Goal: Task Accomplishment & Management: Manage account settings

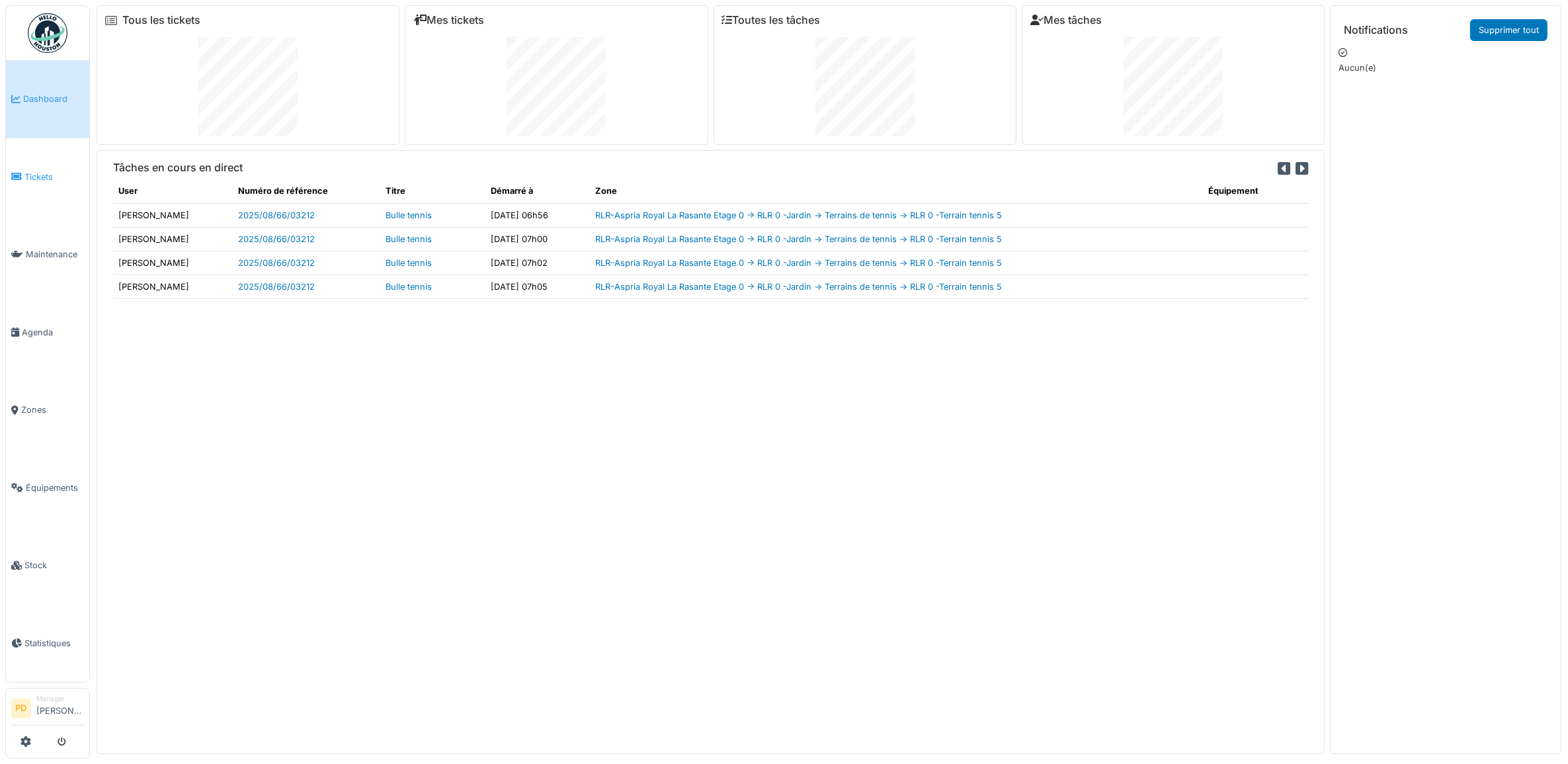
click at [45, 170] on span "Tickets" at bounding box center [54, 177] width 59 height 13
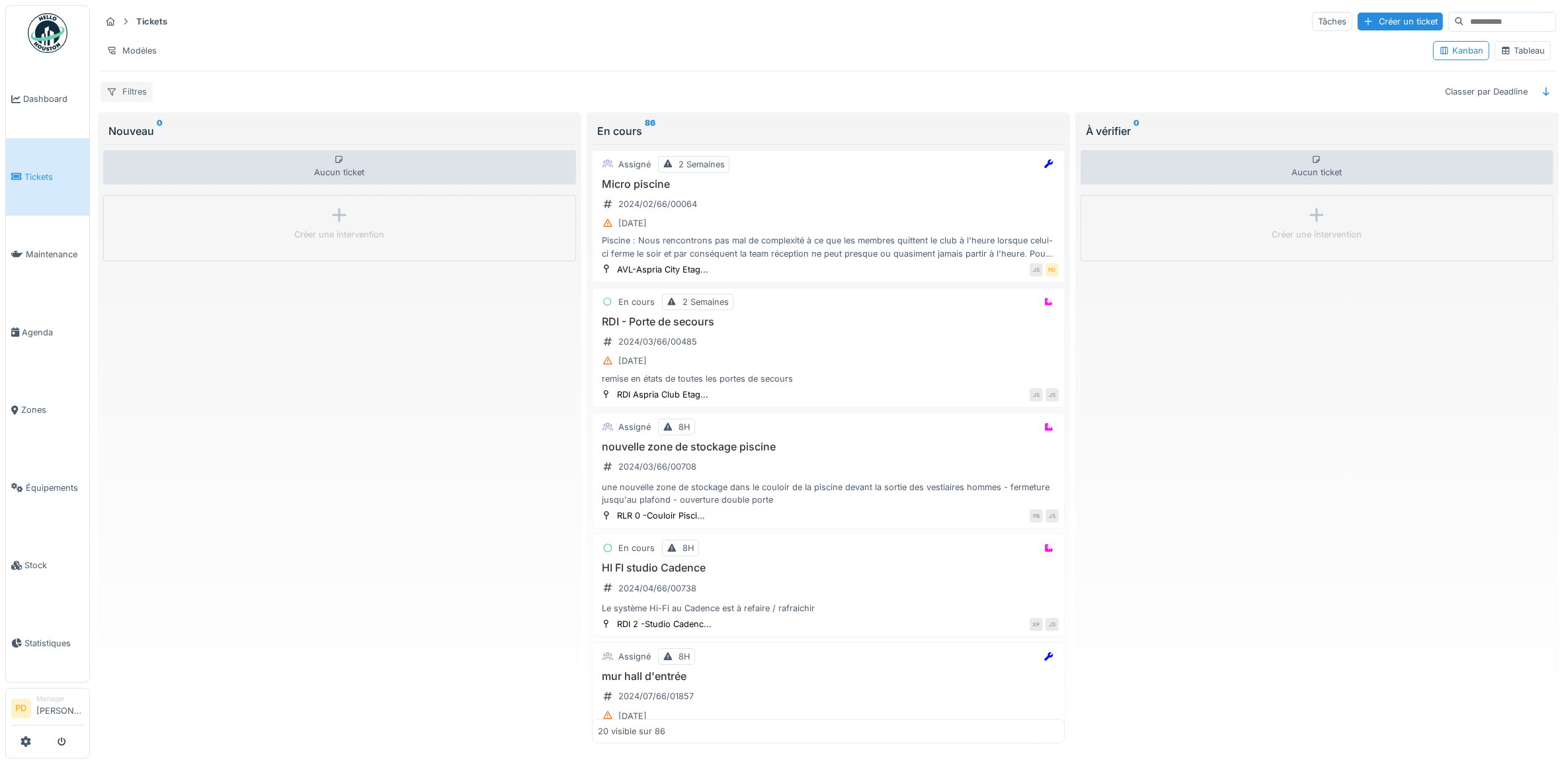
click at [146, 96] on div "Filtres" at bounding box center [126, 92] width 52 height 19
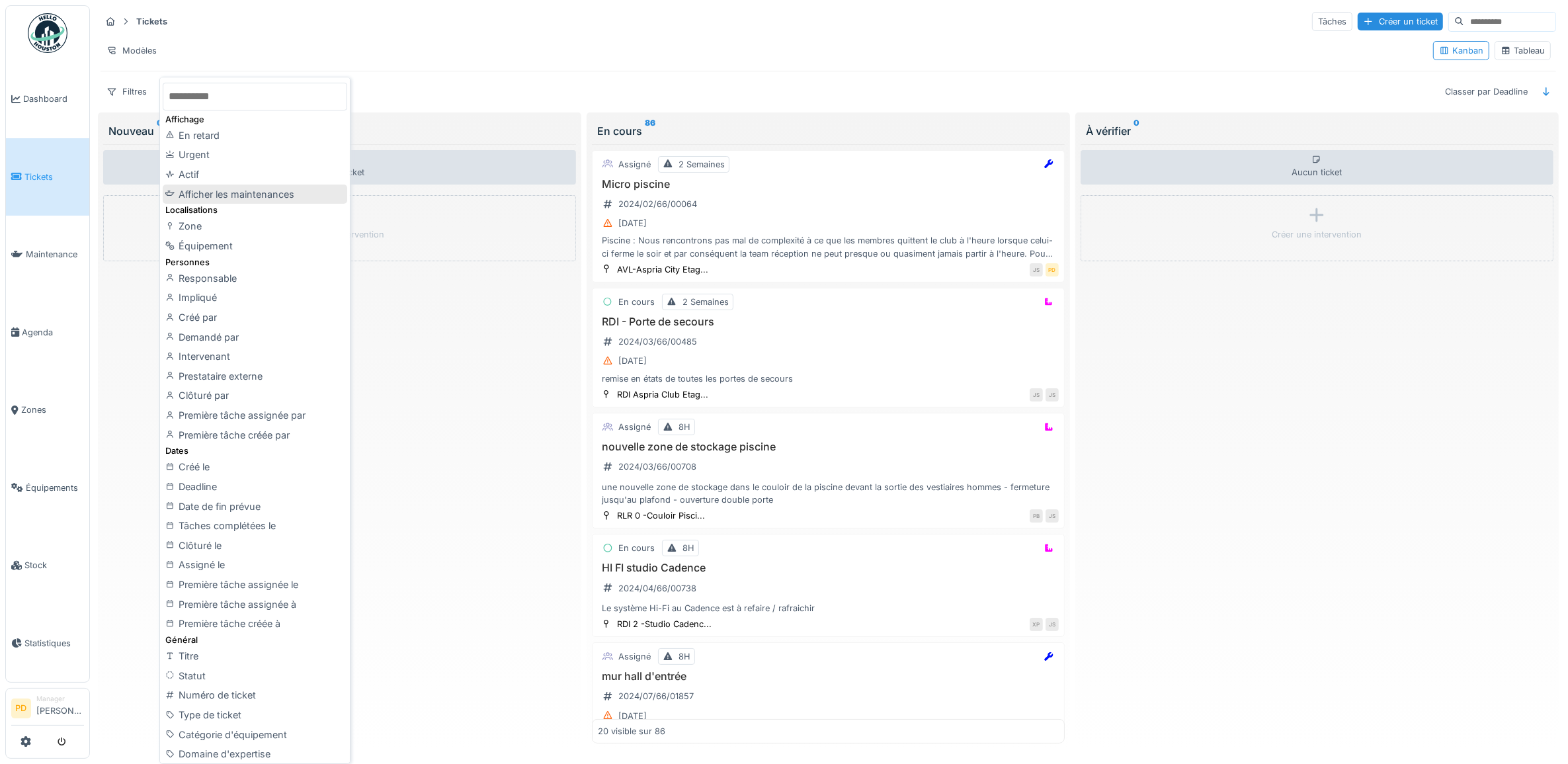
click at [246, 193] on div "Afficher les maintenances" at bounding box center [255, 194] width 184 height 20
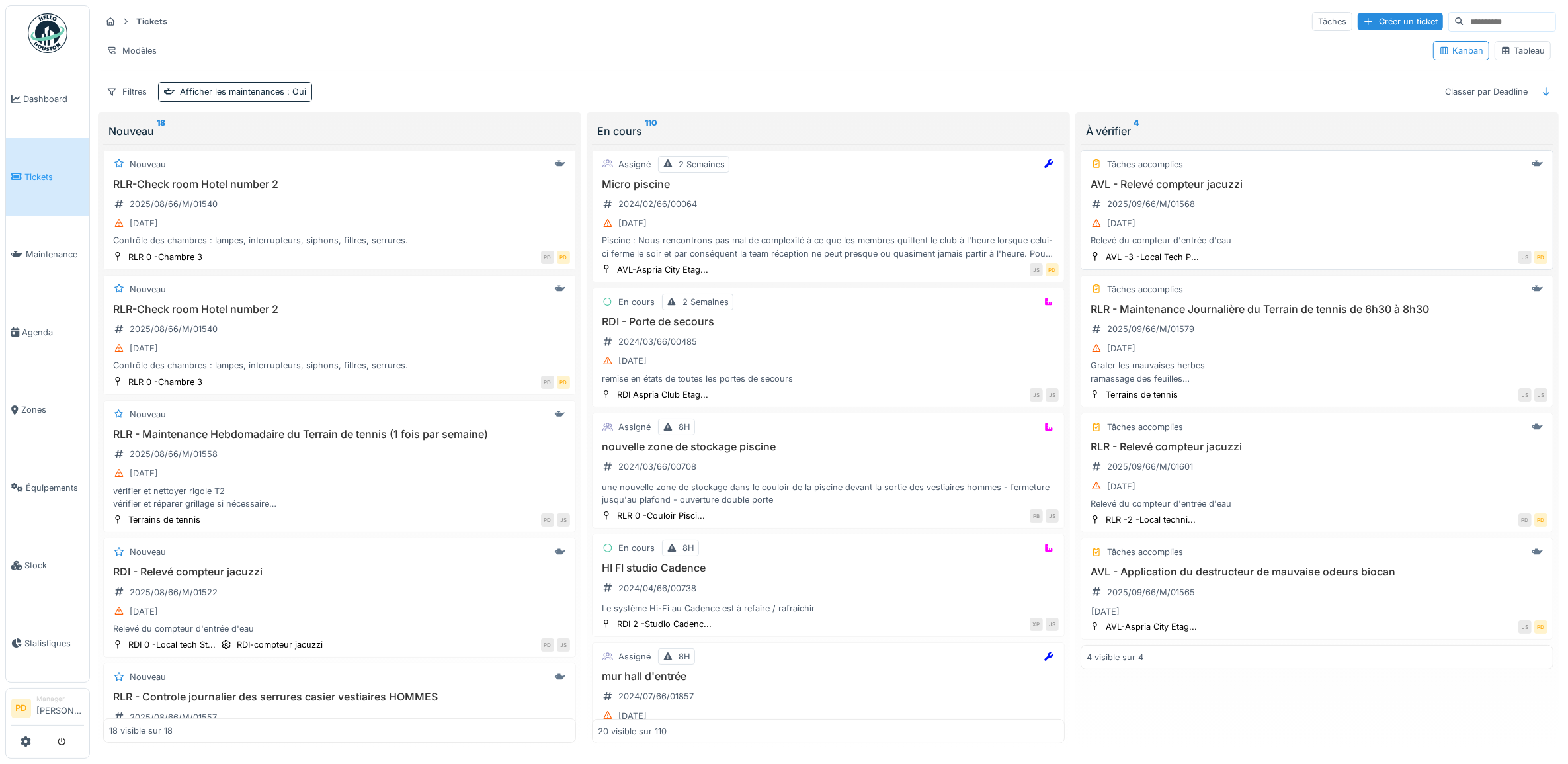
click at [1282, 209] on div "AVL - Relevé compteur jacuzzi 2025/09/66/M/01568 03/09/2025 Relevé du compteur …" at bounding box center [1317, 213] width 461 height 70
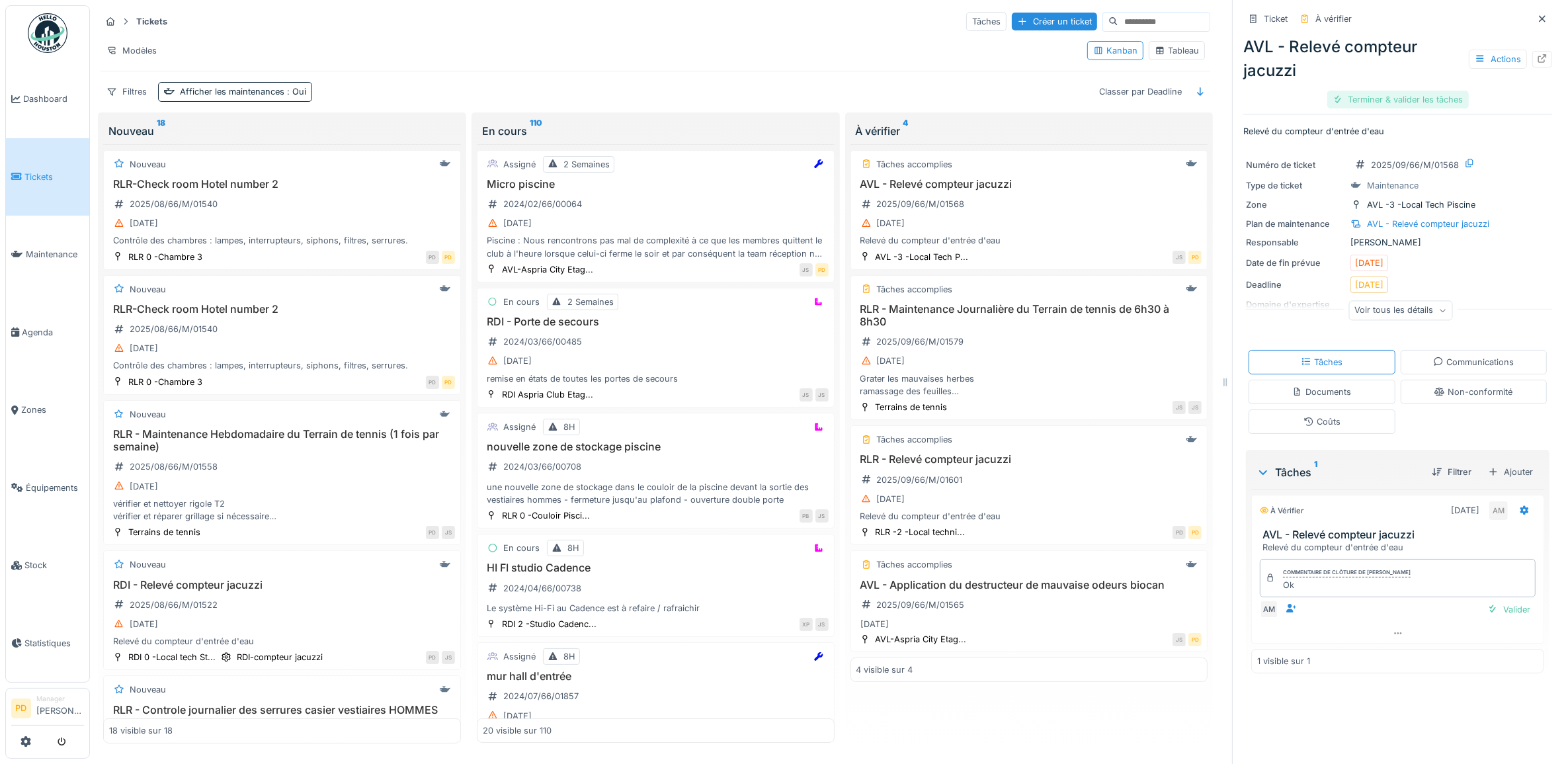
click at [1366, 108] on div "Terminer & valider les tâches" at bounding box center [1398, 99] width 142 height 18
click at [1370, 101] on div "Terminer & valider les tâches" at bounding box center [1398, 99] width 142 height 18
click at [1386, 100] on div "Clôturer le ticket" at bounding box center [1398, 99] width 92 height 18
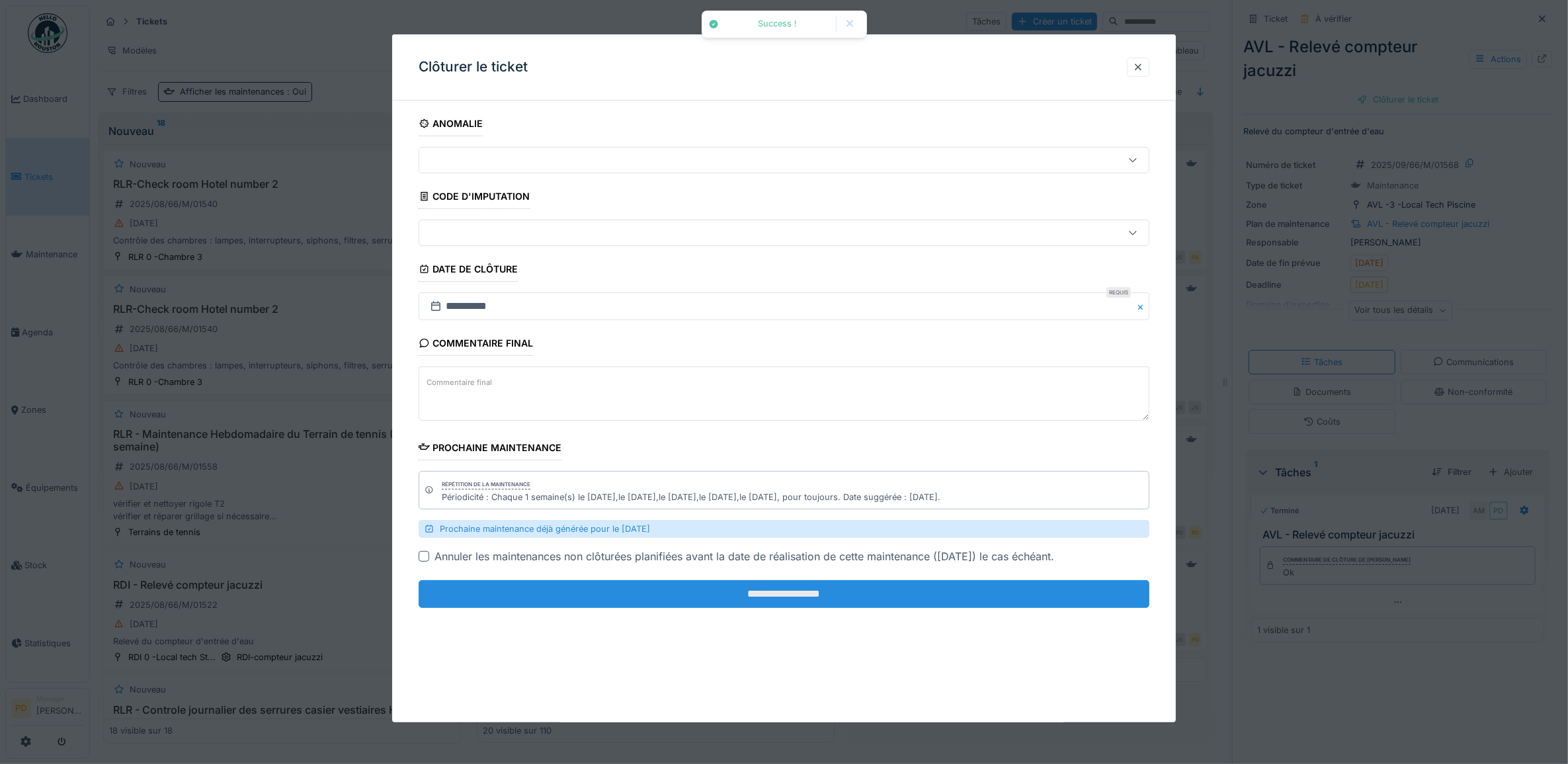
click at [967, 592] on input "**********" at bounding box center [784, 594] width 732 height 28
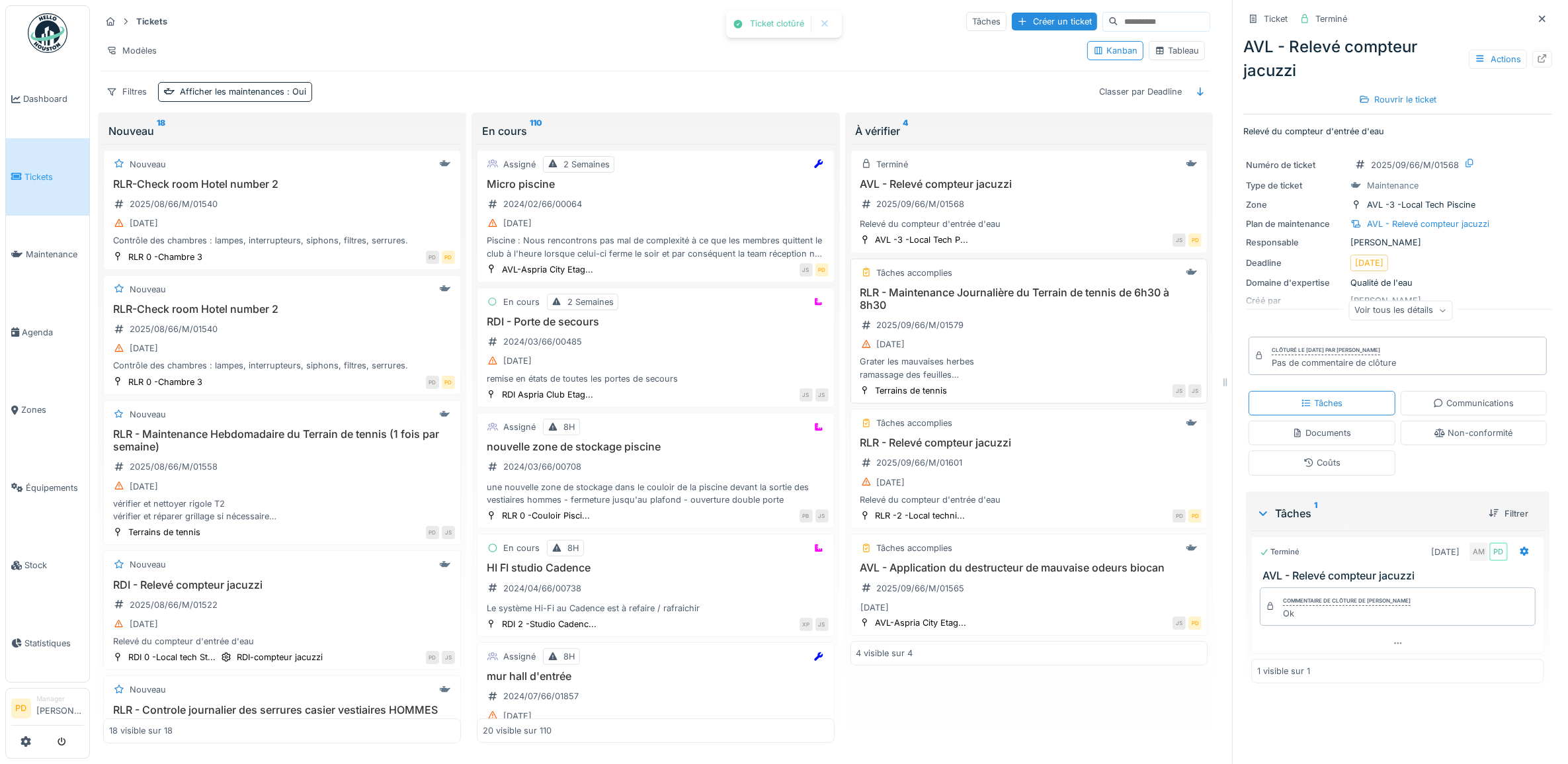
click at [1043, 344] on div "03/09/2025" at bounding box center [1029, 344] width 346 height 17
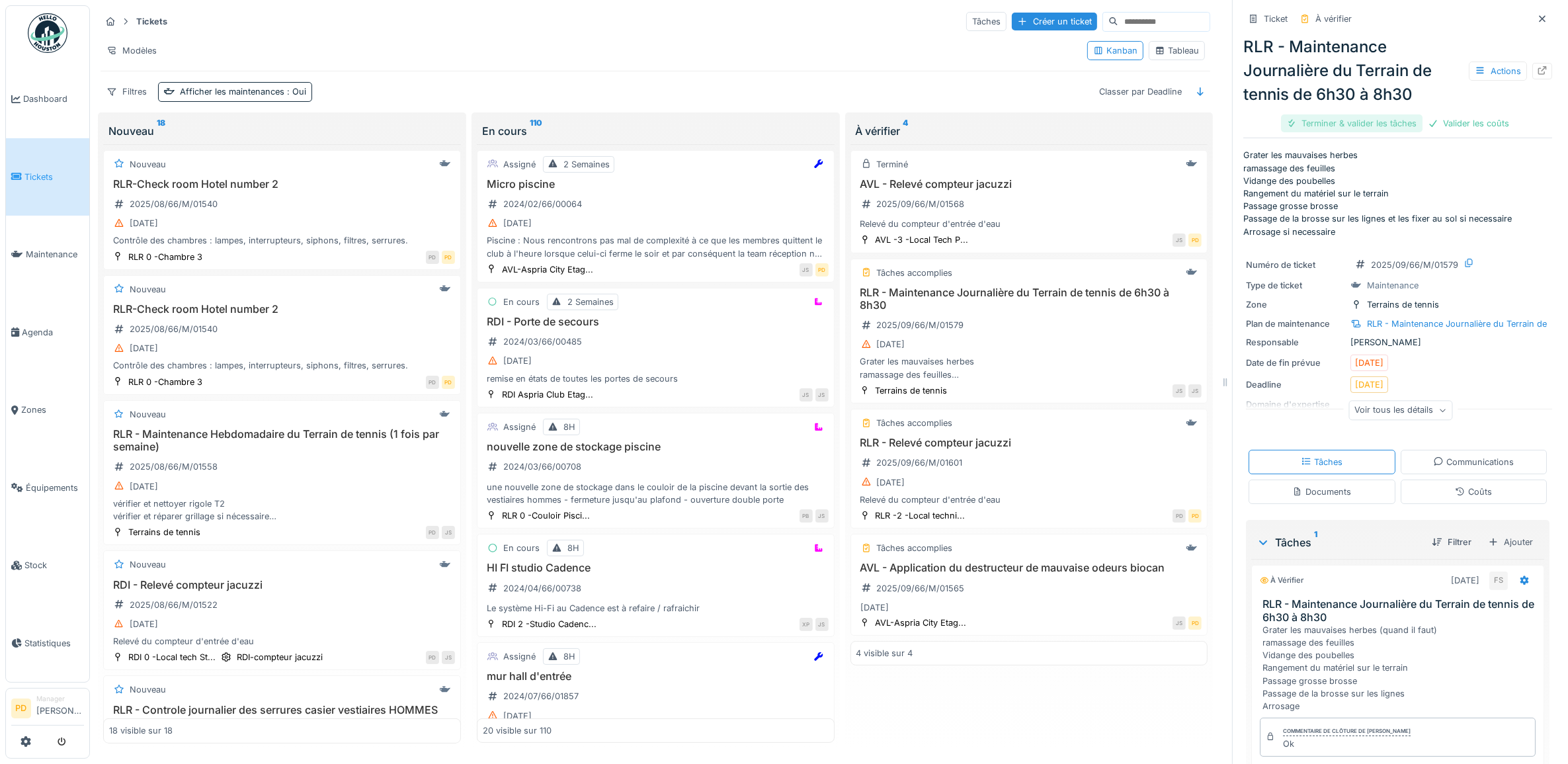
click at [1371, 129] on div "Terminer & valider les tâches" at bounding box center [1351, 123] width 142 height 18
click at [1374, 122] on div "Terminer & valider les tâches" at bounding box center [1351, 123] width 142 height 18
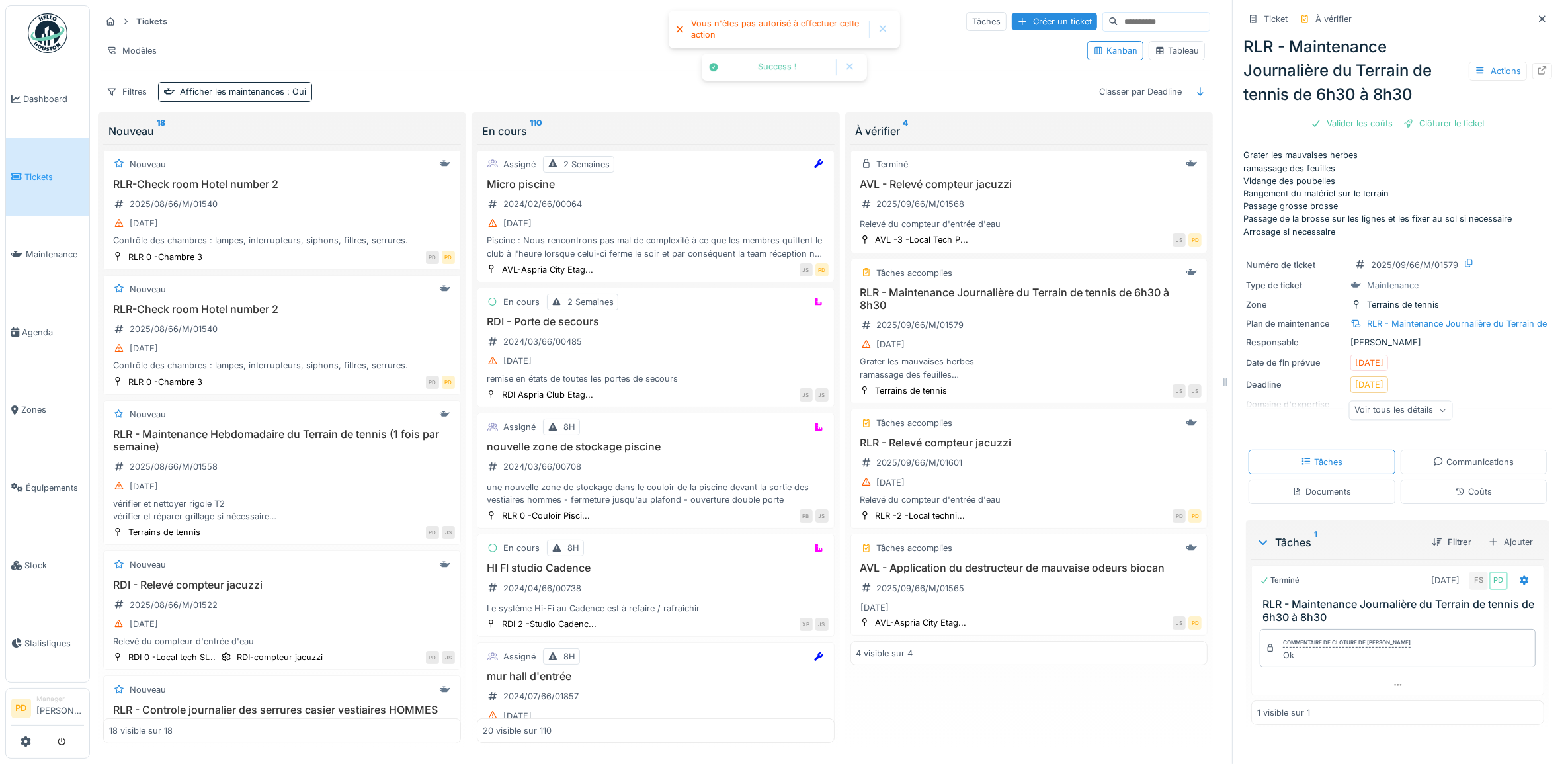
click at [1374, 122] on div "Valider les coûts" at bounding box center [1352, 123] width 93 height 18
click at [1400, 122] on div "Clôturer le ticket" at bounding box center [1398, 123] width 92 height 18
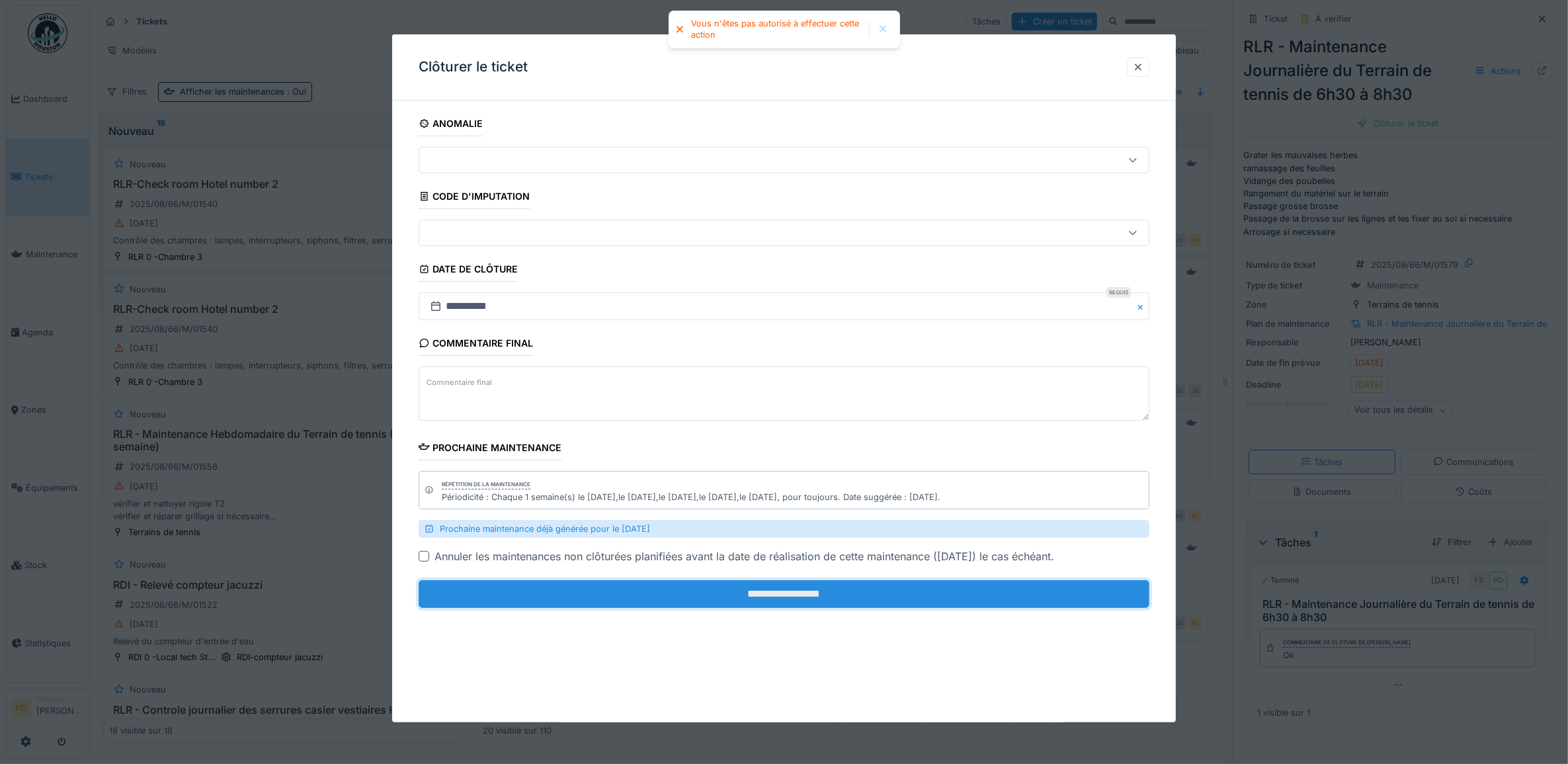
click at [961, 586] on input "**********" at bounding box center [784, 594] width 732 height 28
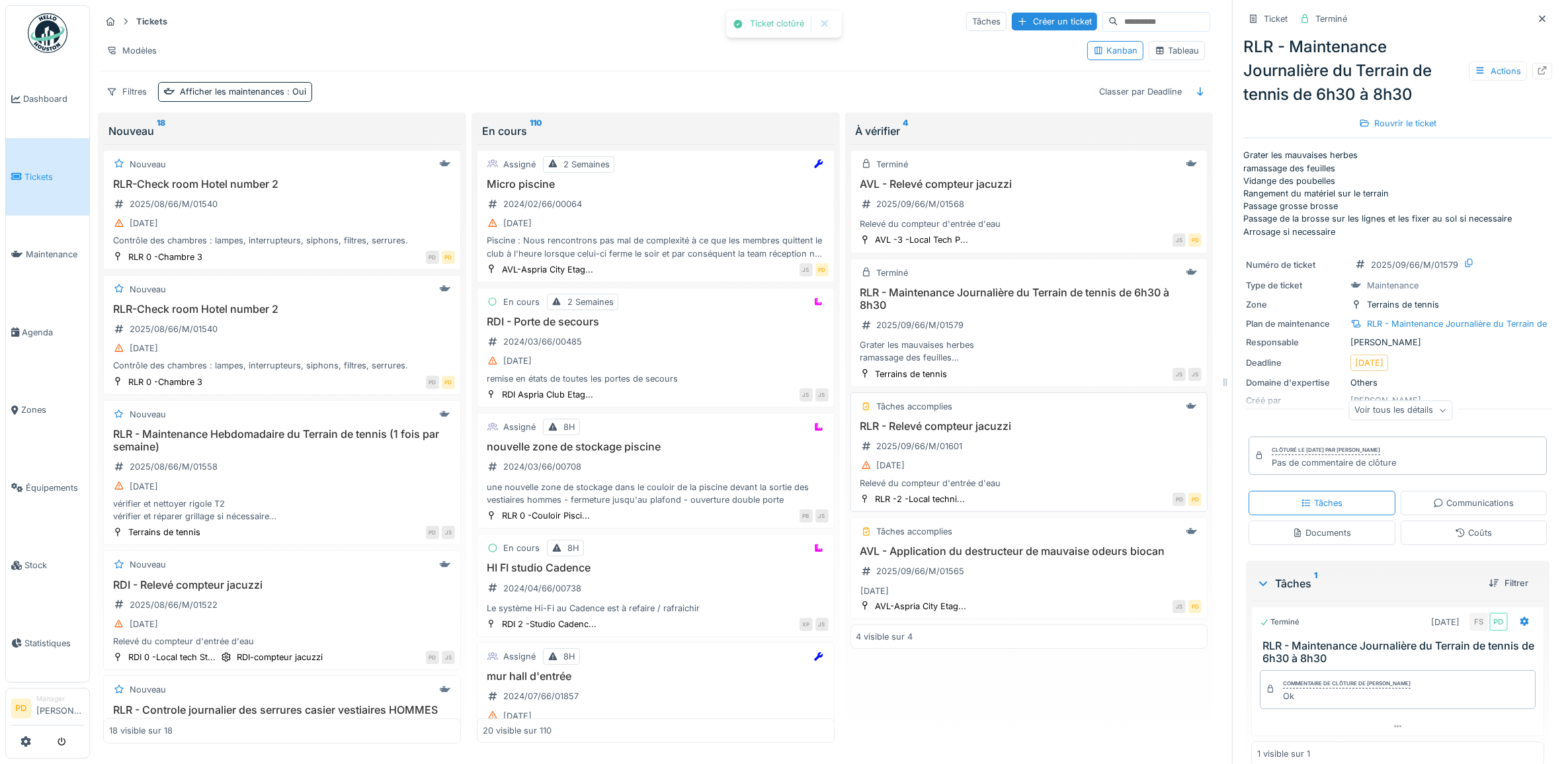
click at [1012, 446] on div "RLR - Relevé compteur jacuzzi 2025/09/66/M/01601 03/09/2025 Relevé du compteur …" at bounding box center [1029, 454] width 346 height 70
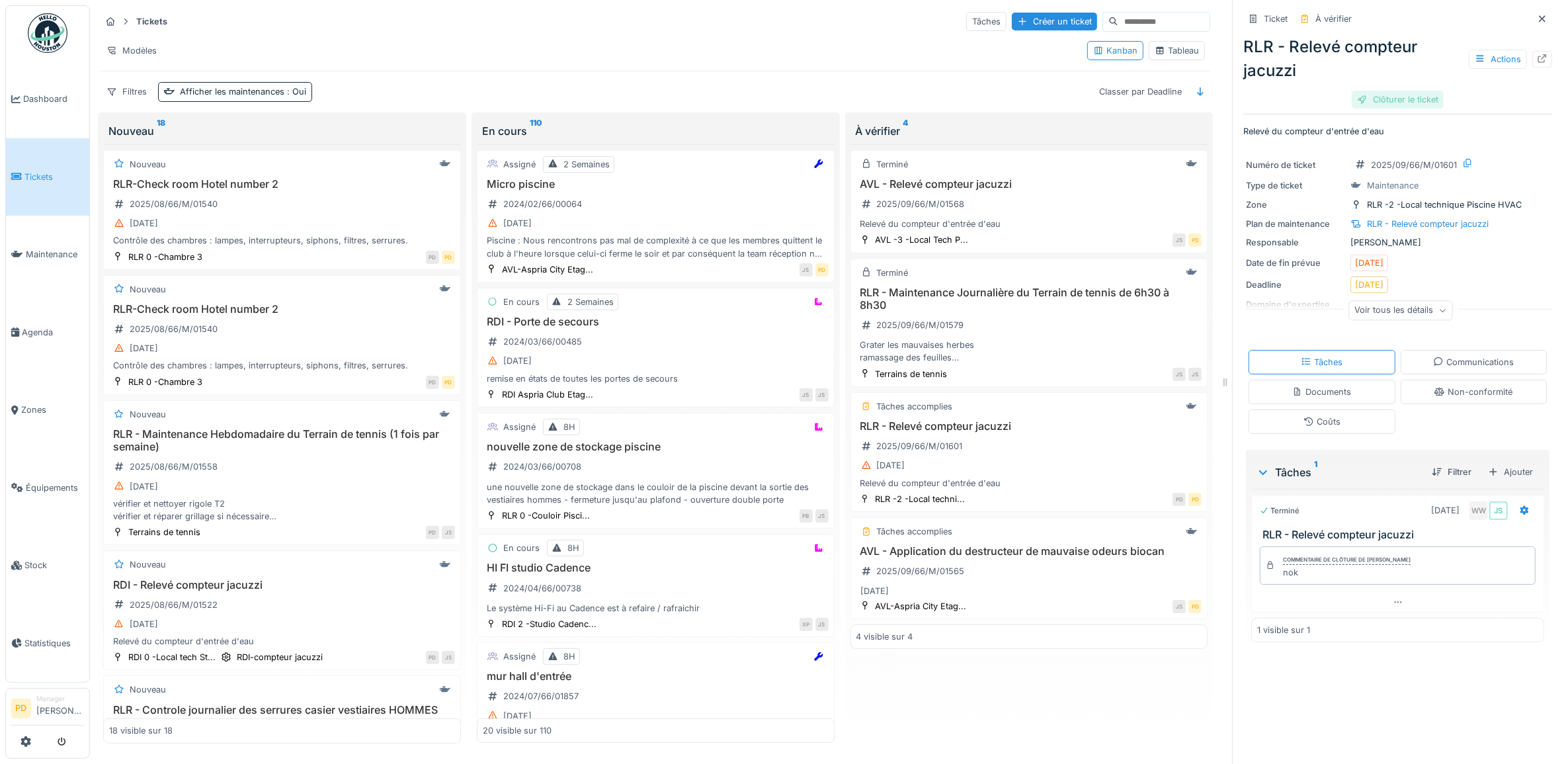
click at [1374, 101] on div "Clôturer le ticket" at bounding box center [1398, 99] width 92 height 18
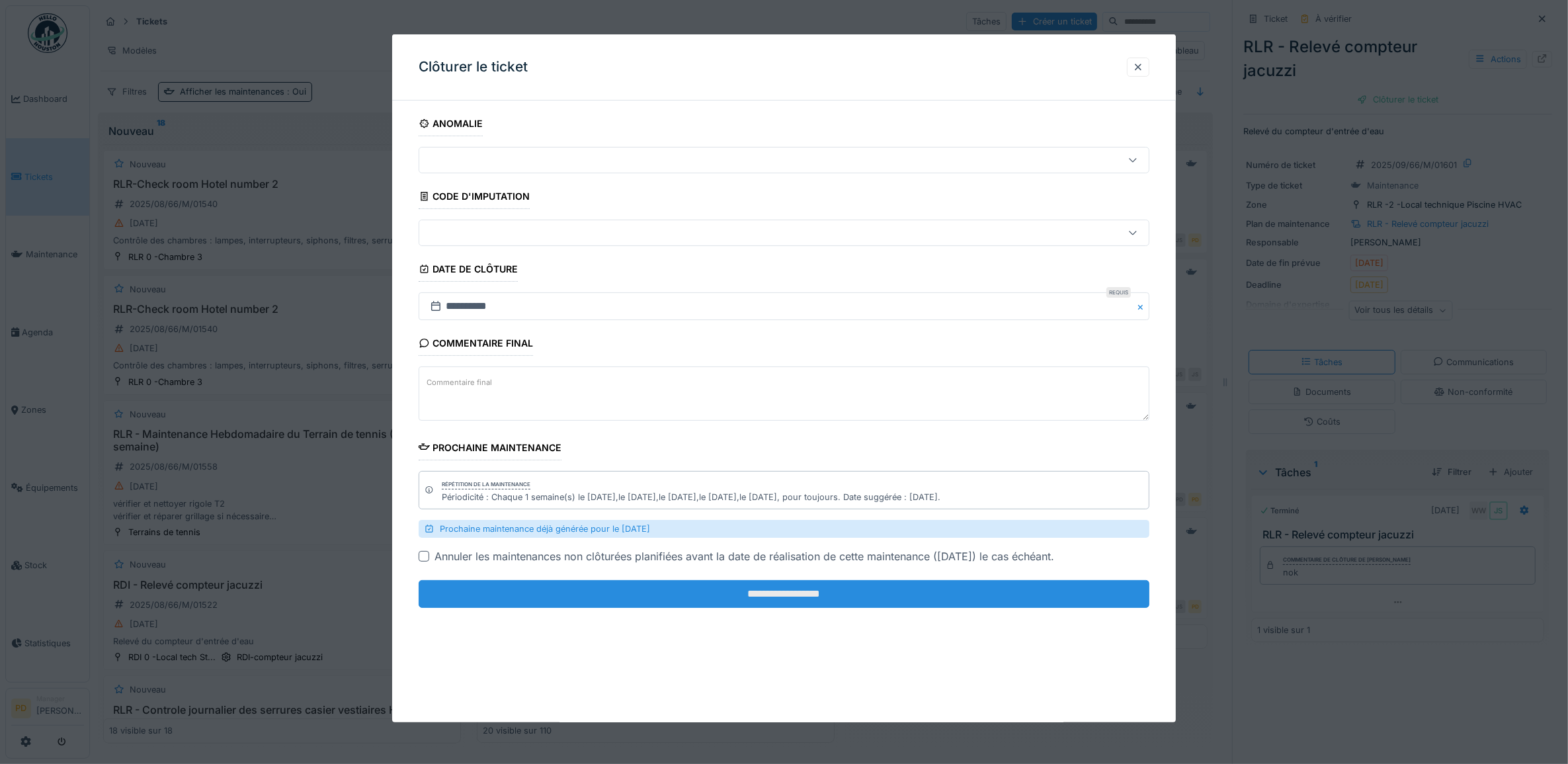
click at [926, 599] on input "**********" at bounding box center [784, 594] width 732 height 28
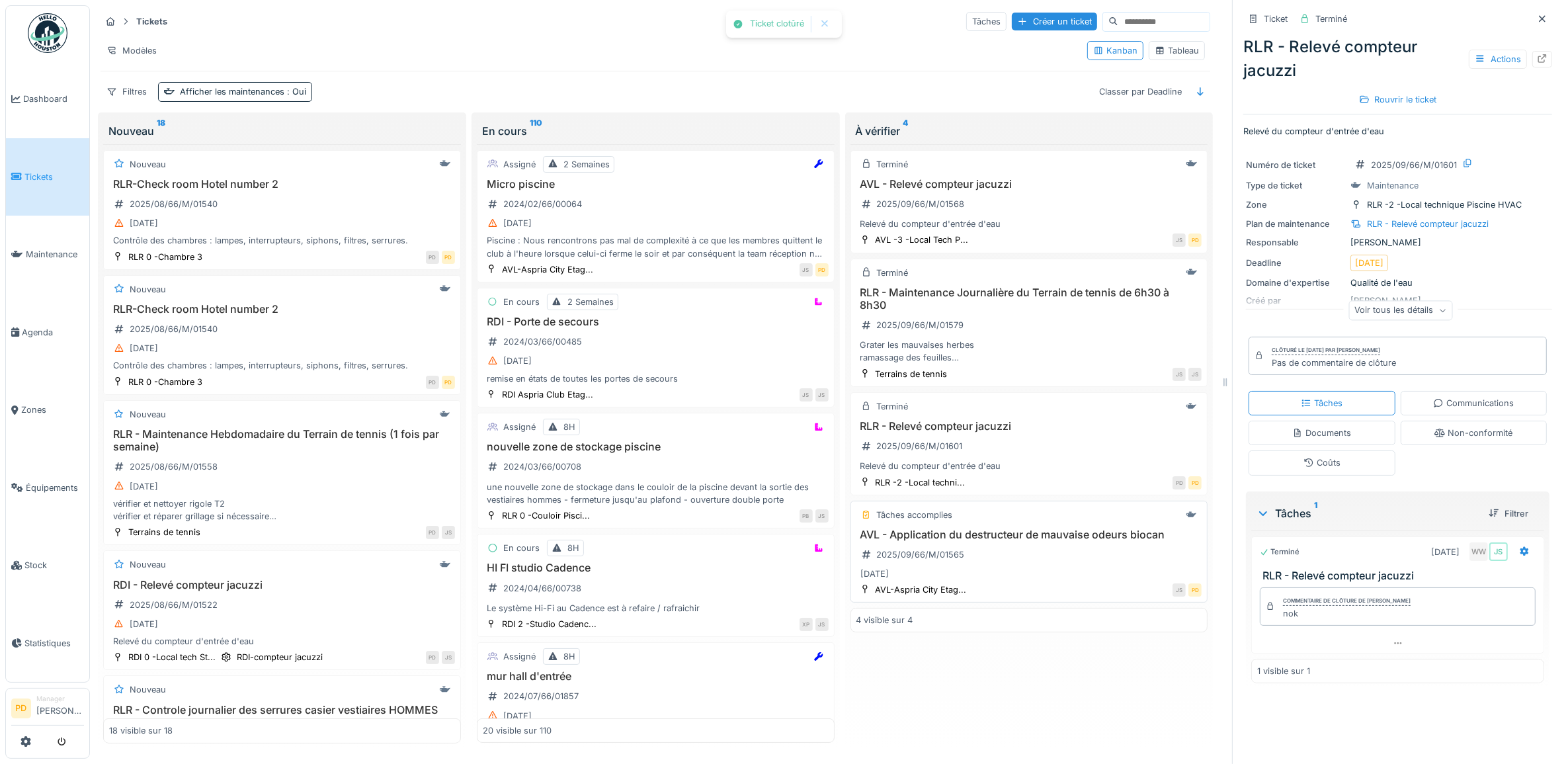
click at [1036, 541] on h3 "AVL - Application du destructeur de mauvaise odeurs biocan" at bounding box center [1029, 535] width 346 height 13
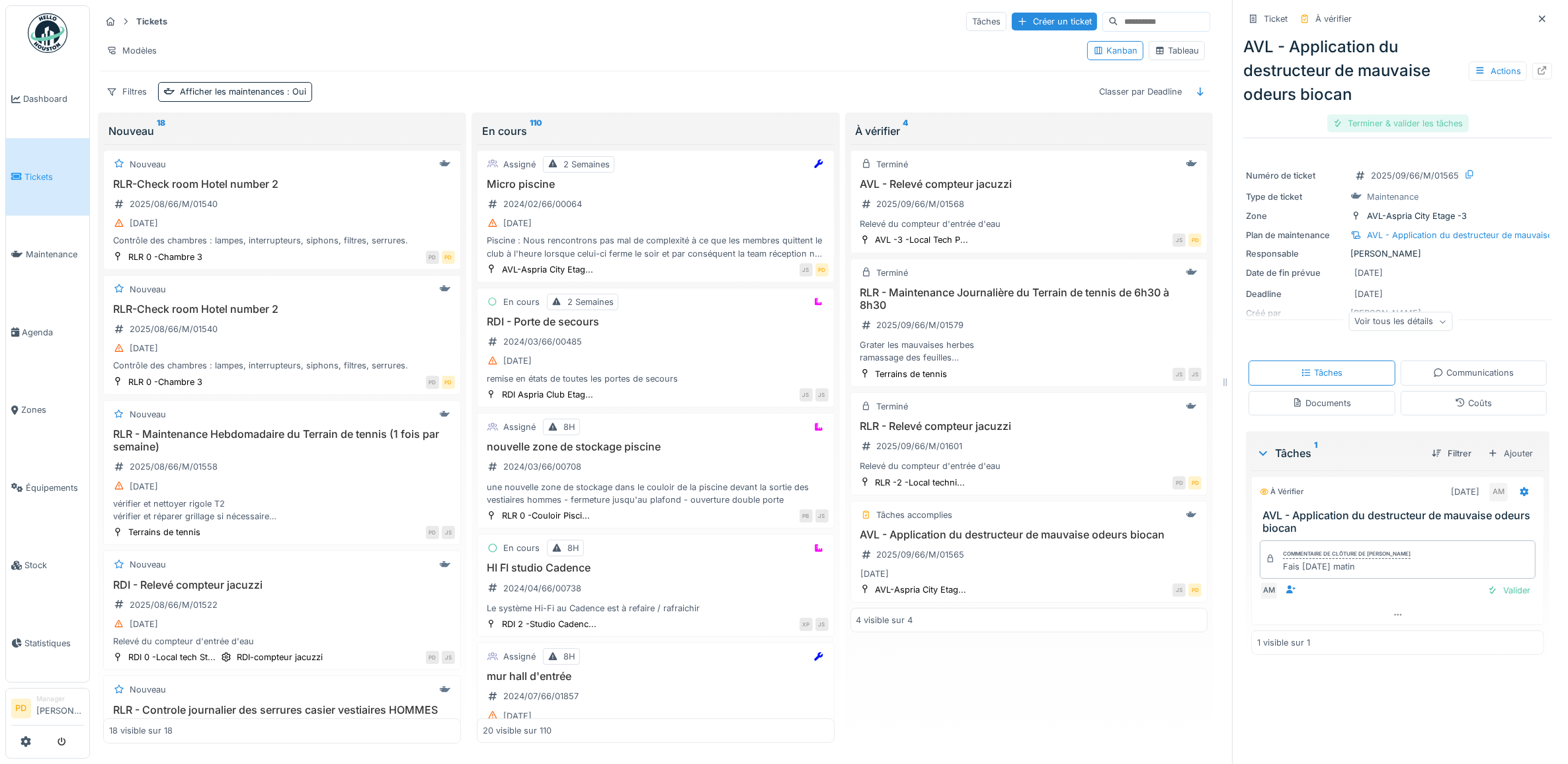
click at [1381, 129] on div "Terminer & valider les tâches" at bounding box center [1398, 123] width 142 height 18
click at [20, 172] on icon at bounding box center [16, 177] width 10 height 10
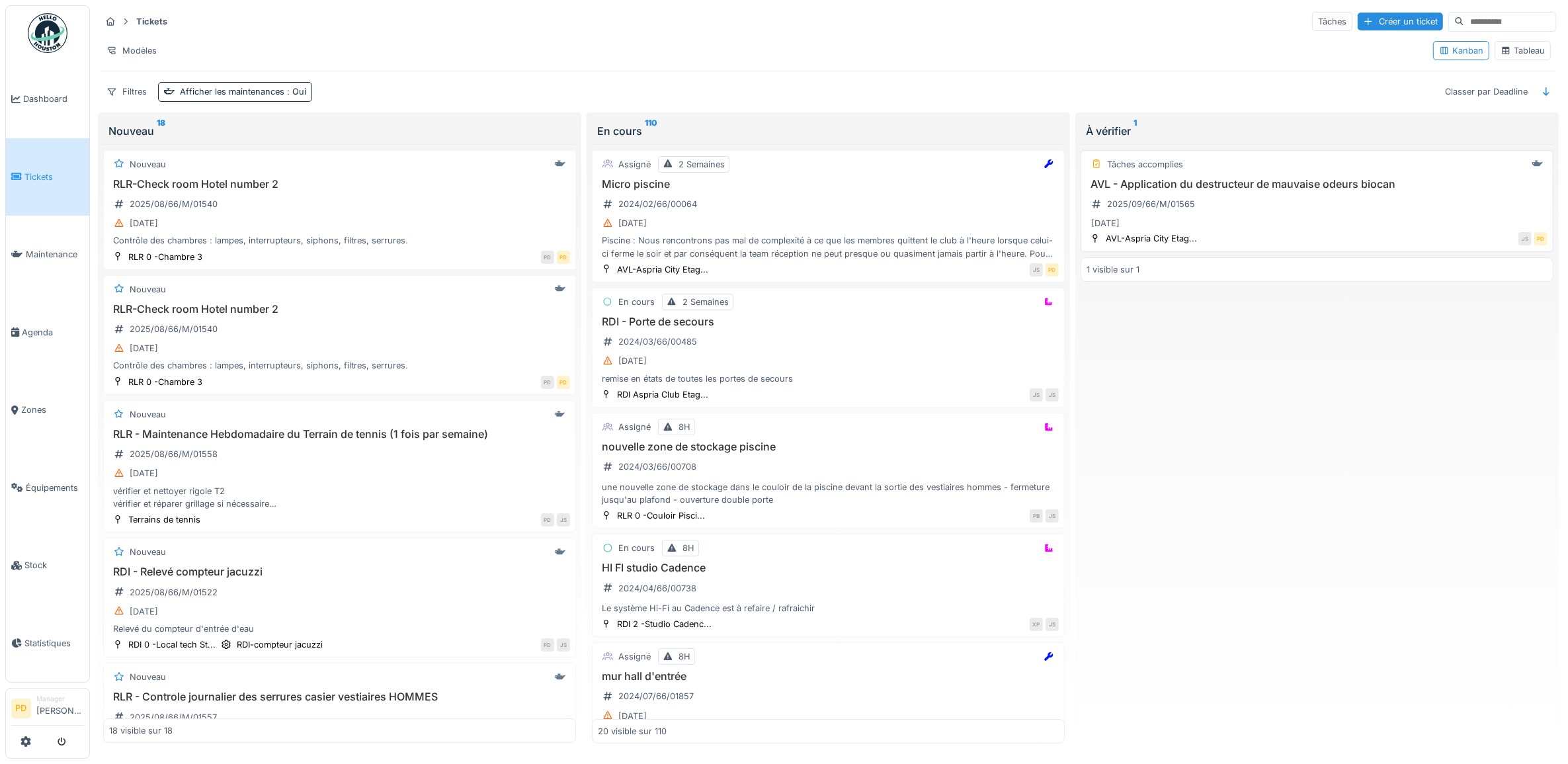
click at [1267, 181] on h3 "AVL - Application du destructeur de mauvaise odeurs biocan" at bounding box center [1317, 185] width 461 height 13
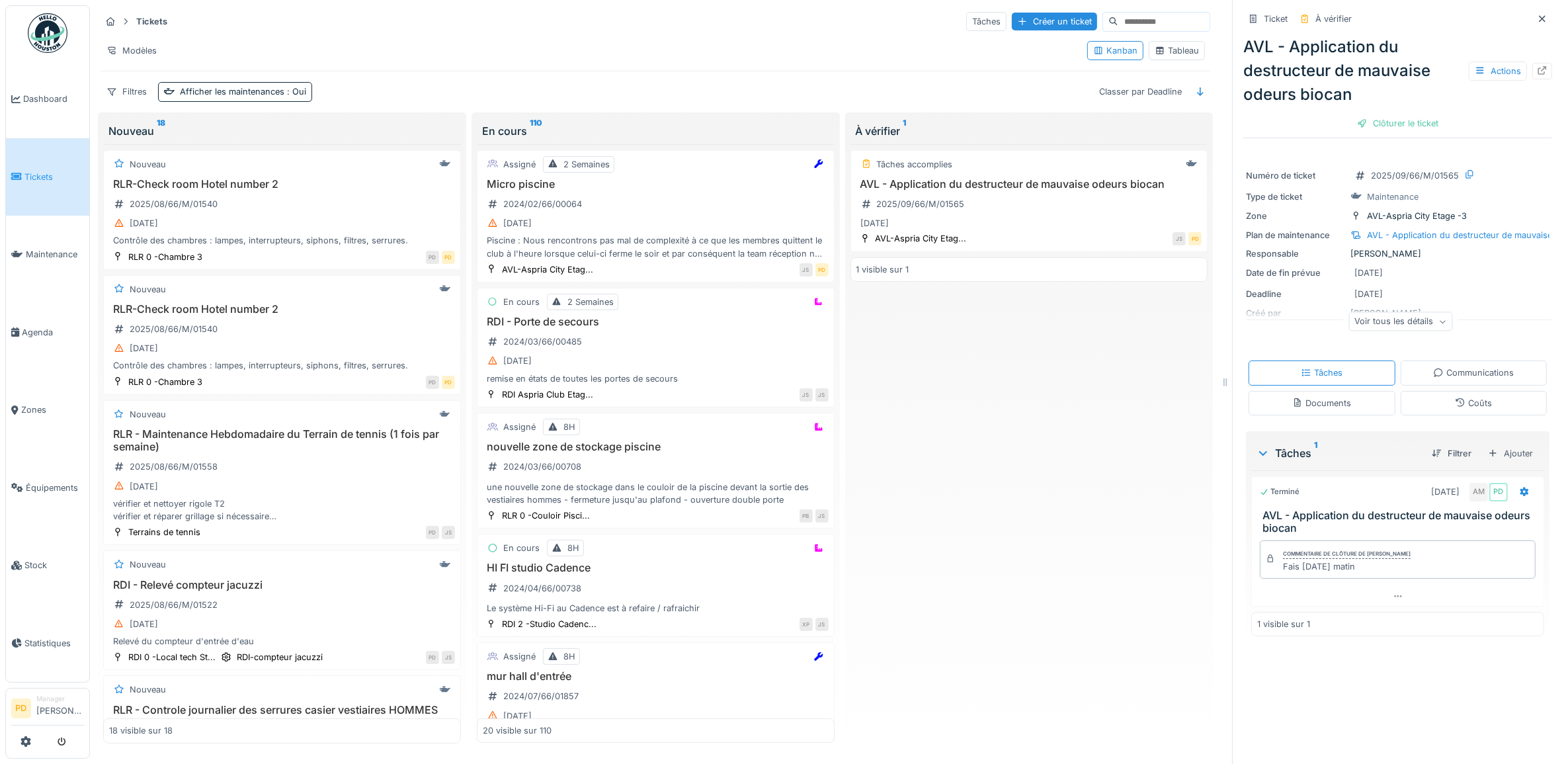
click at [1427, 119] on div "AVL - Application du destructeur de mauvaise odeurs biocan Actions Clôturer le …" at bounding box center [1398, 82] width 309 height 105
click at [1419, 122] on div "Clôturer le ticket" at bounding box center [1398, 123] width 92 height 18
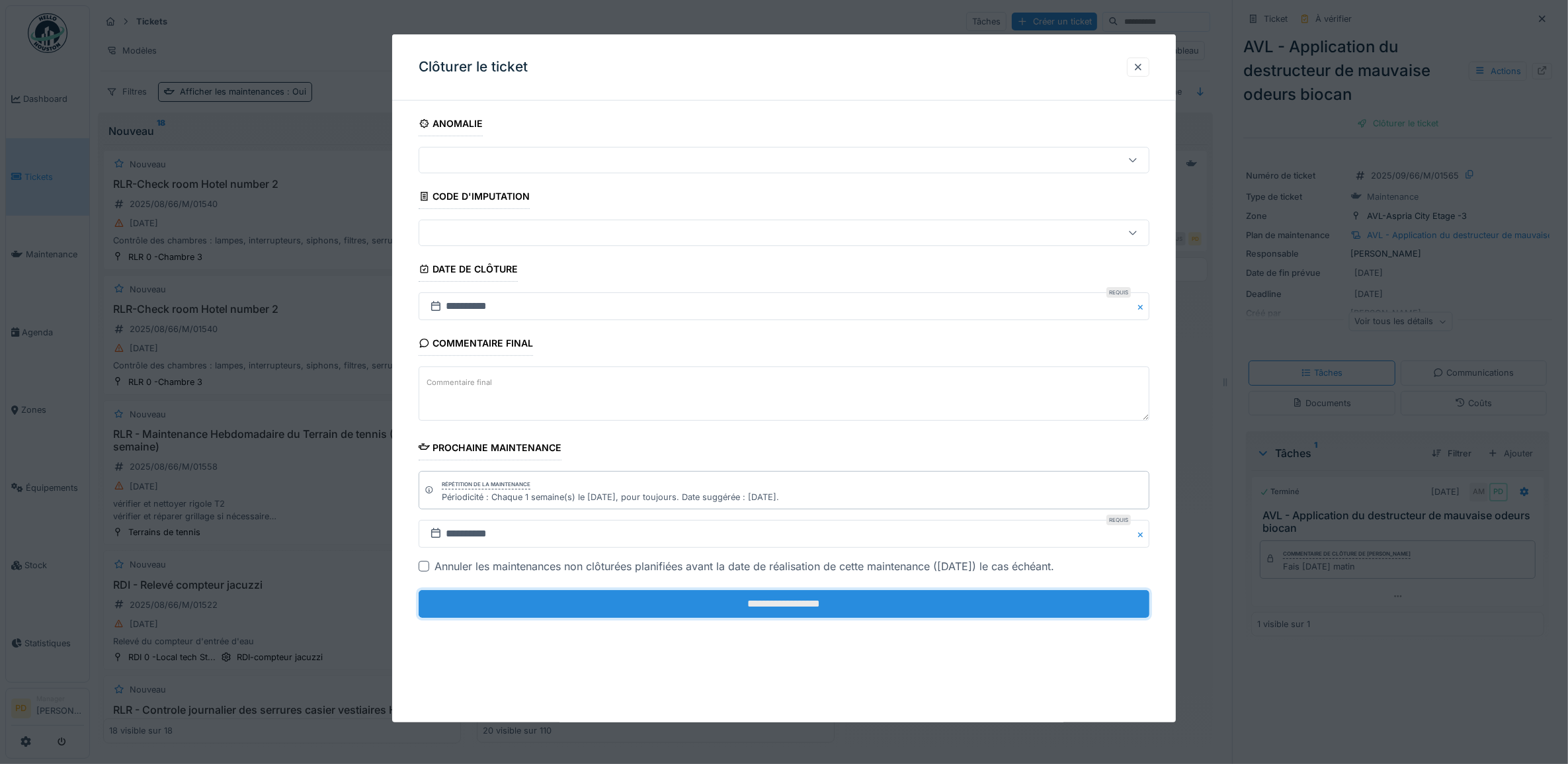
click at [933, 613] on input "**********" at bounding box center [784, 603] width 732 height 28
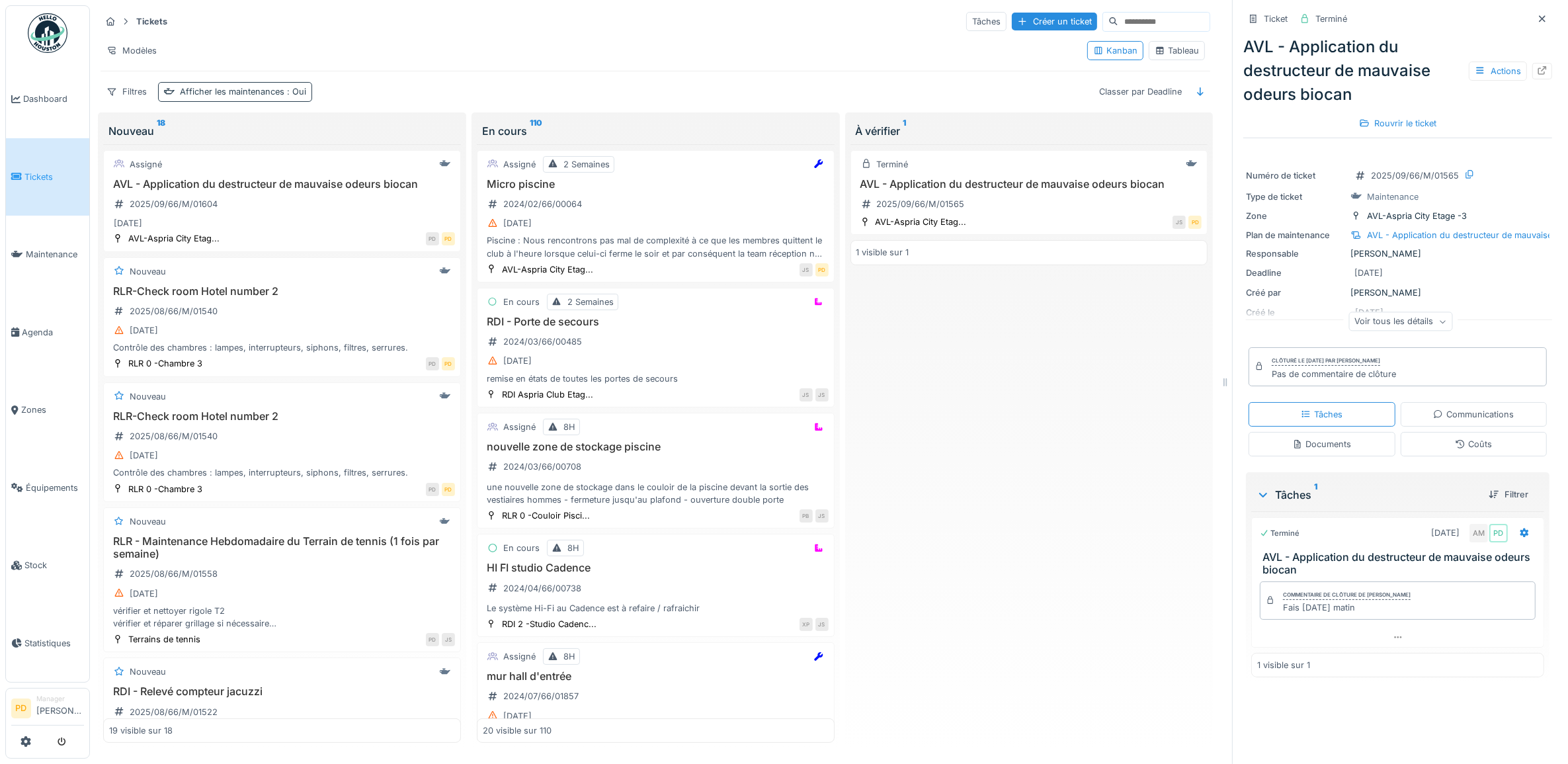
click at [275, 94] on div "Afficher les maintenances : Oui" at bounding box center [243, 92] width 126 height 13
click at [364, 131] on div "Supprimer" at bounding box center [349, 129] width 68 height 18
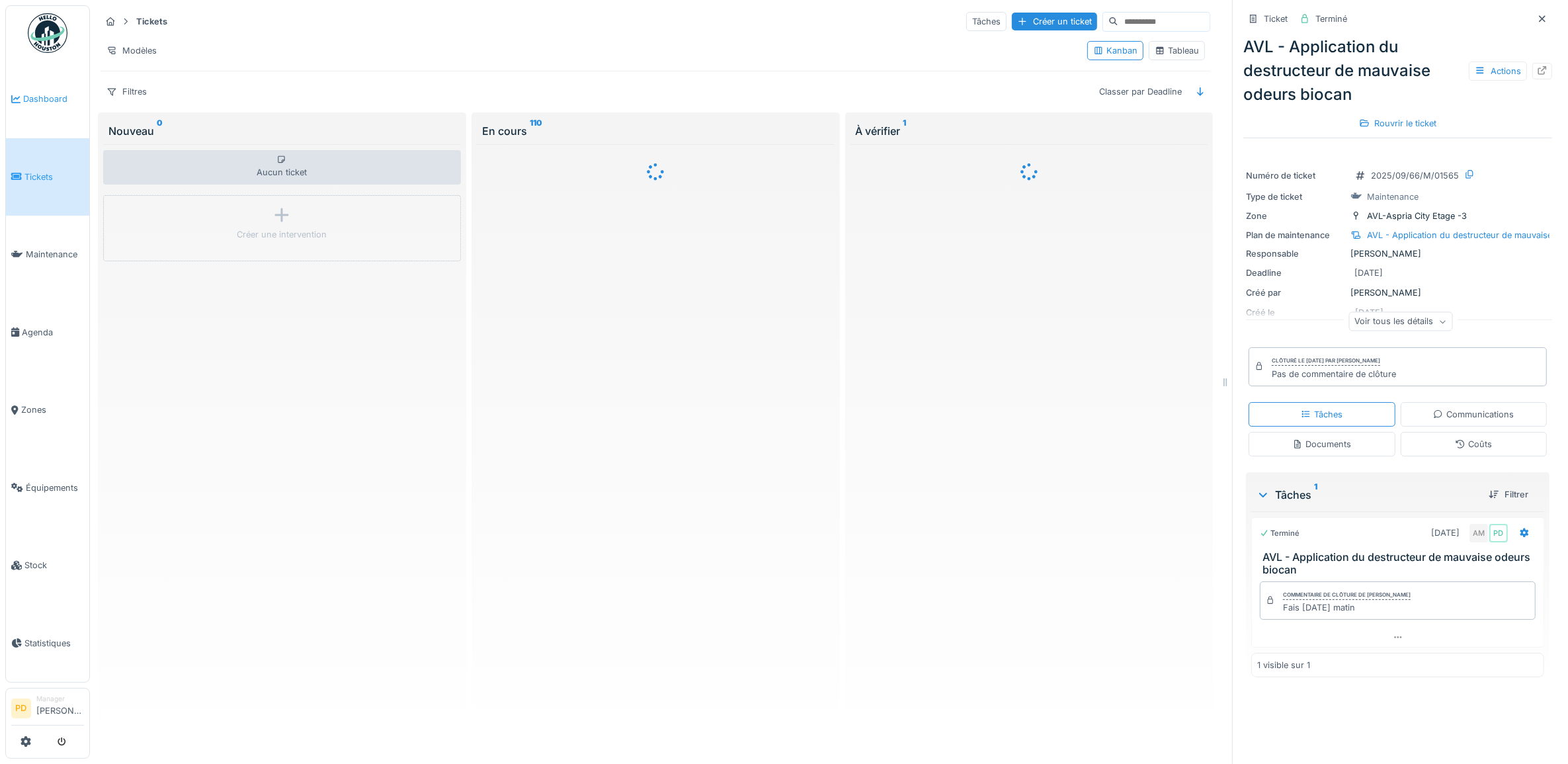
click at [41, 93] on span "Dashboard" at bounding box center [54, 99] width 61 height 13
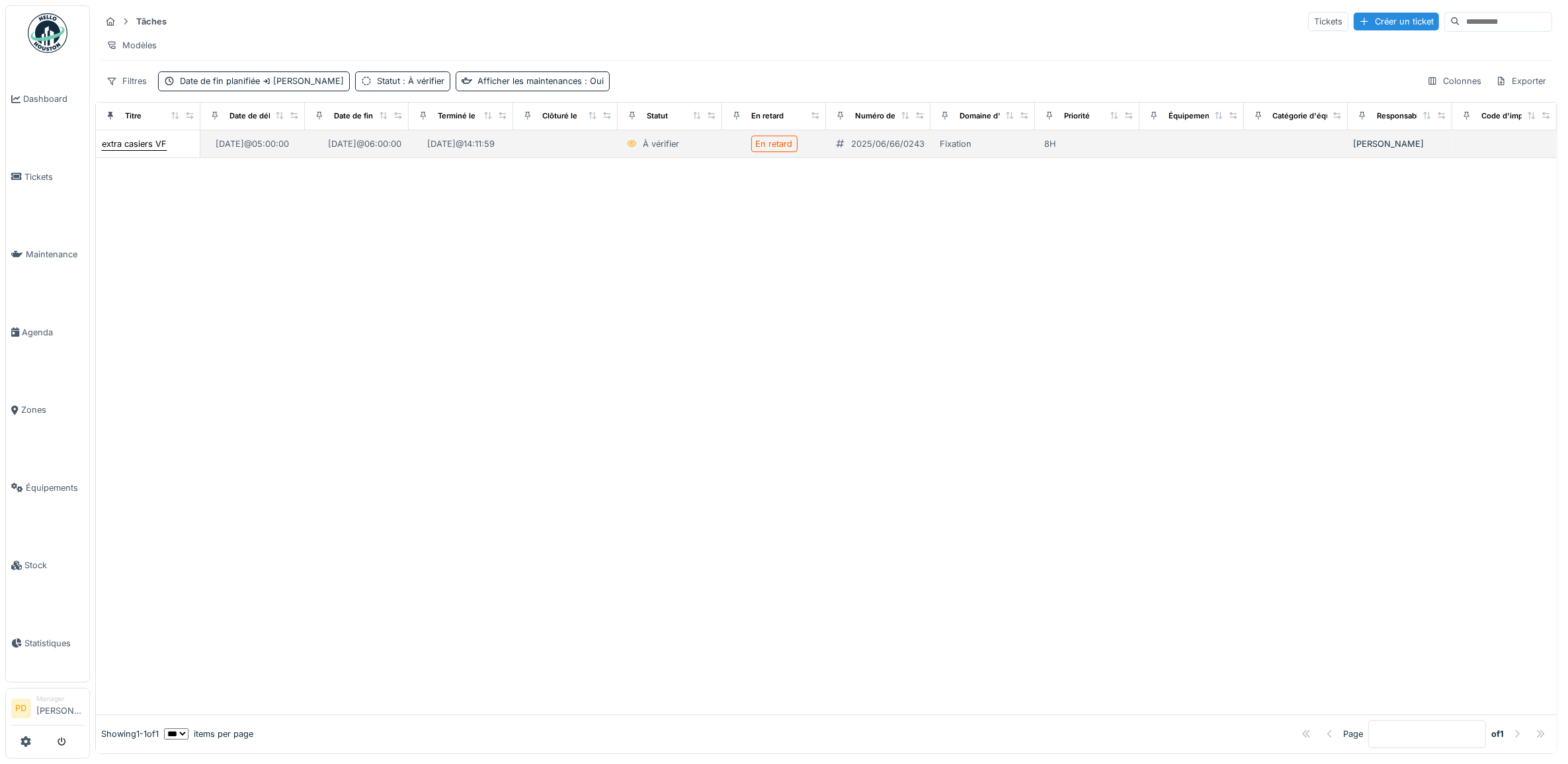
click at [154, 150] on div "extra casiers VF" at bounding box center [134, 144] width 65 height 13
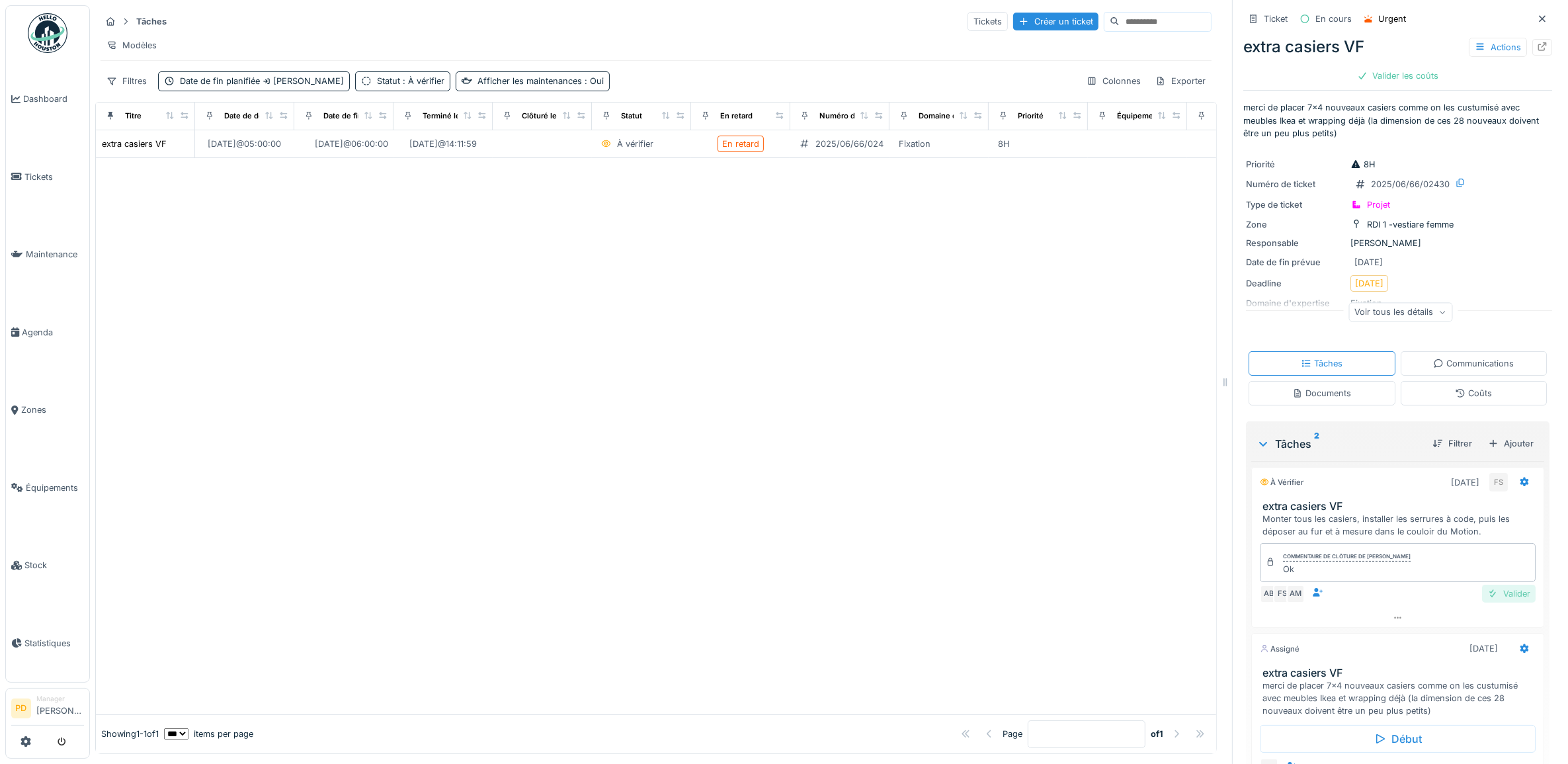
click at [1493, 592] on div "Valider" at bounding box center [1509, 593] width 54 height 18
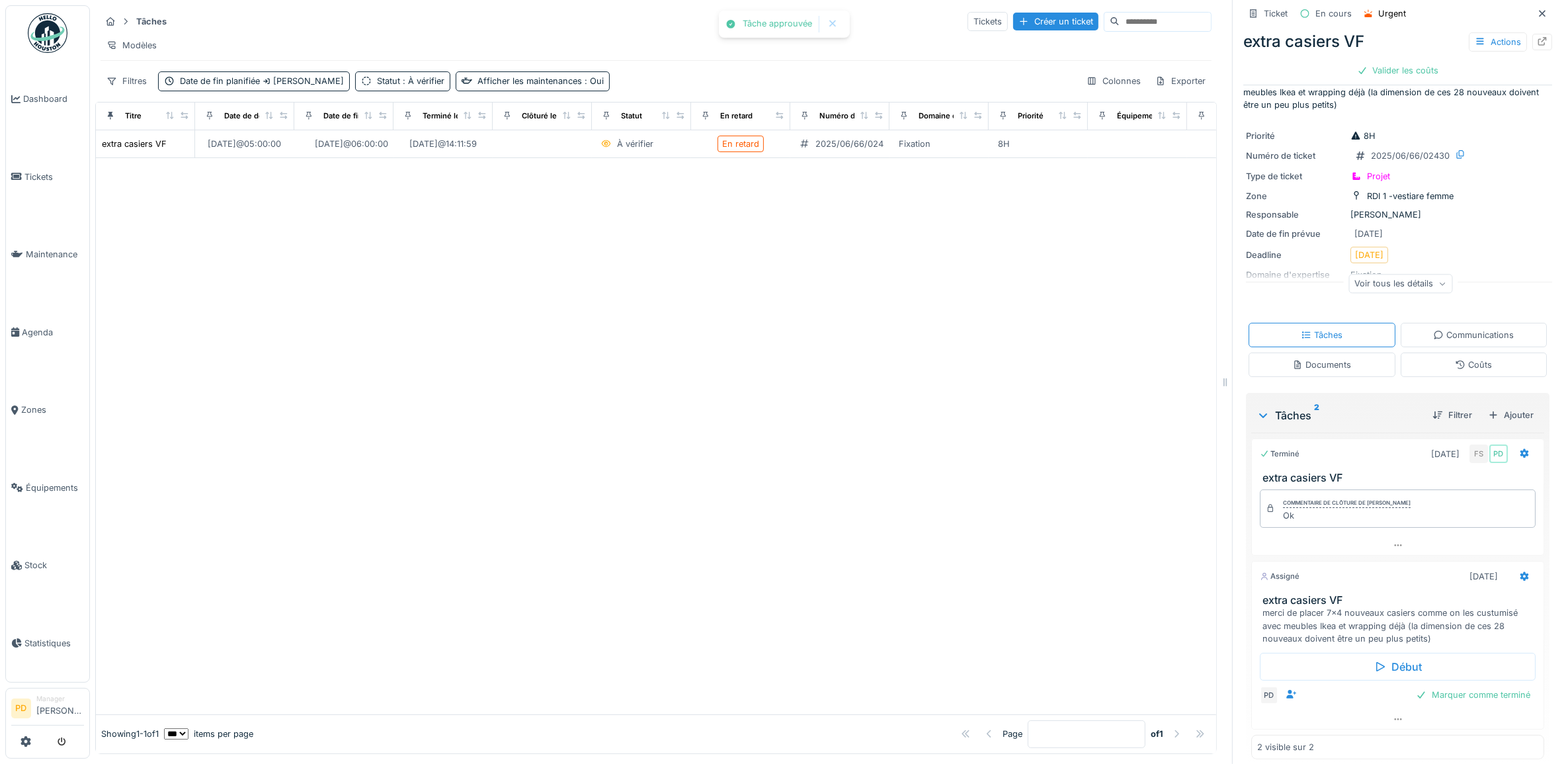
scroll to position [45, 0]
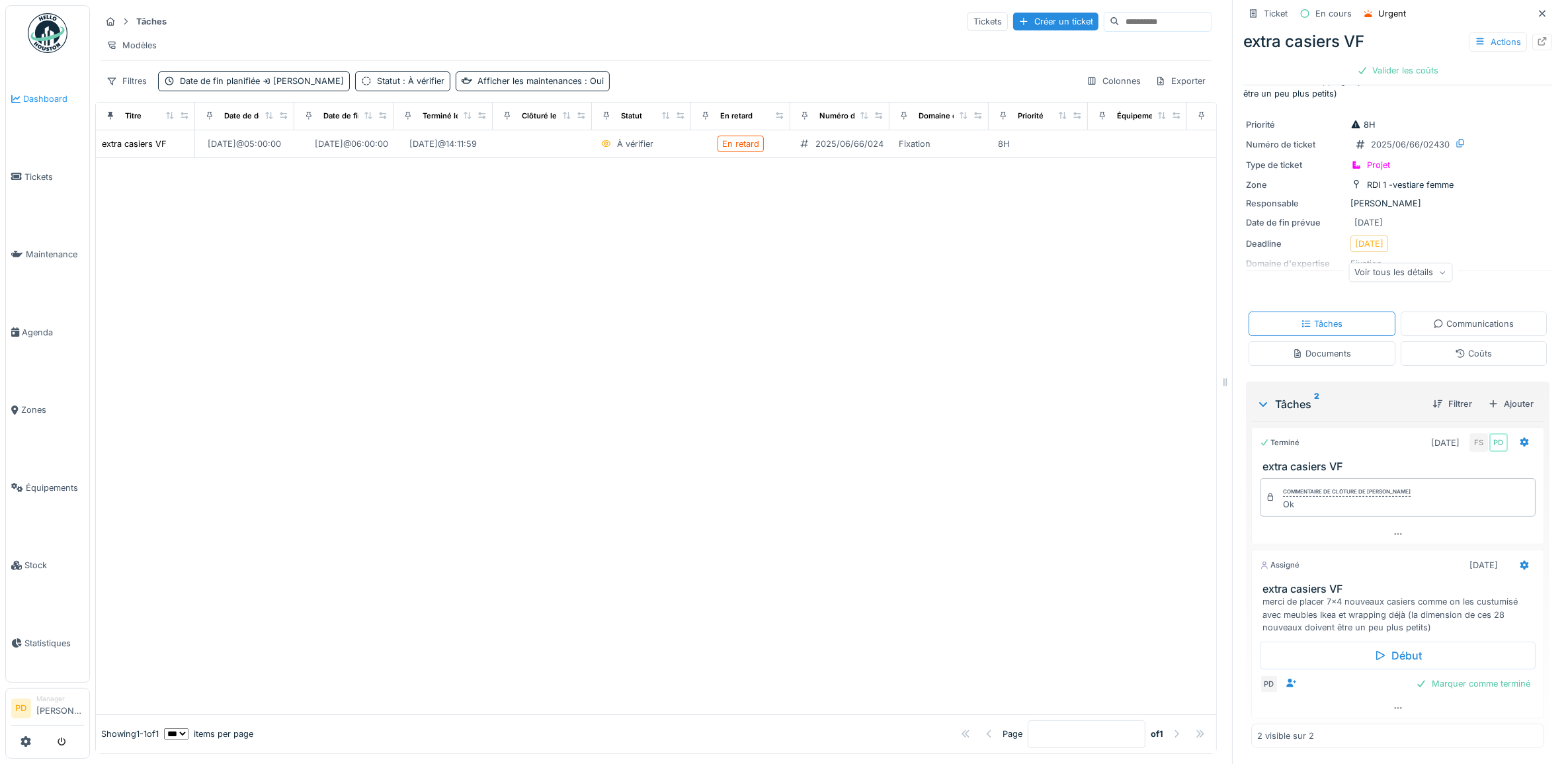
click at [26, 94] on span "Dashboard" at bounding box center [54, 99] width 61 height 13
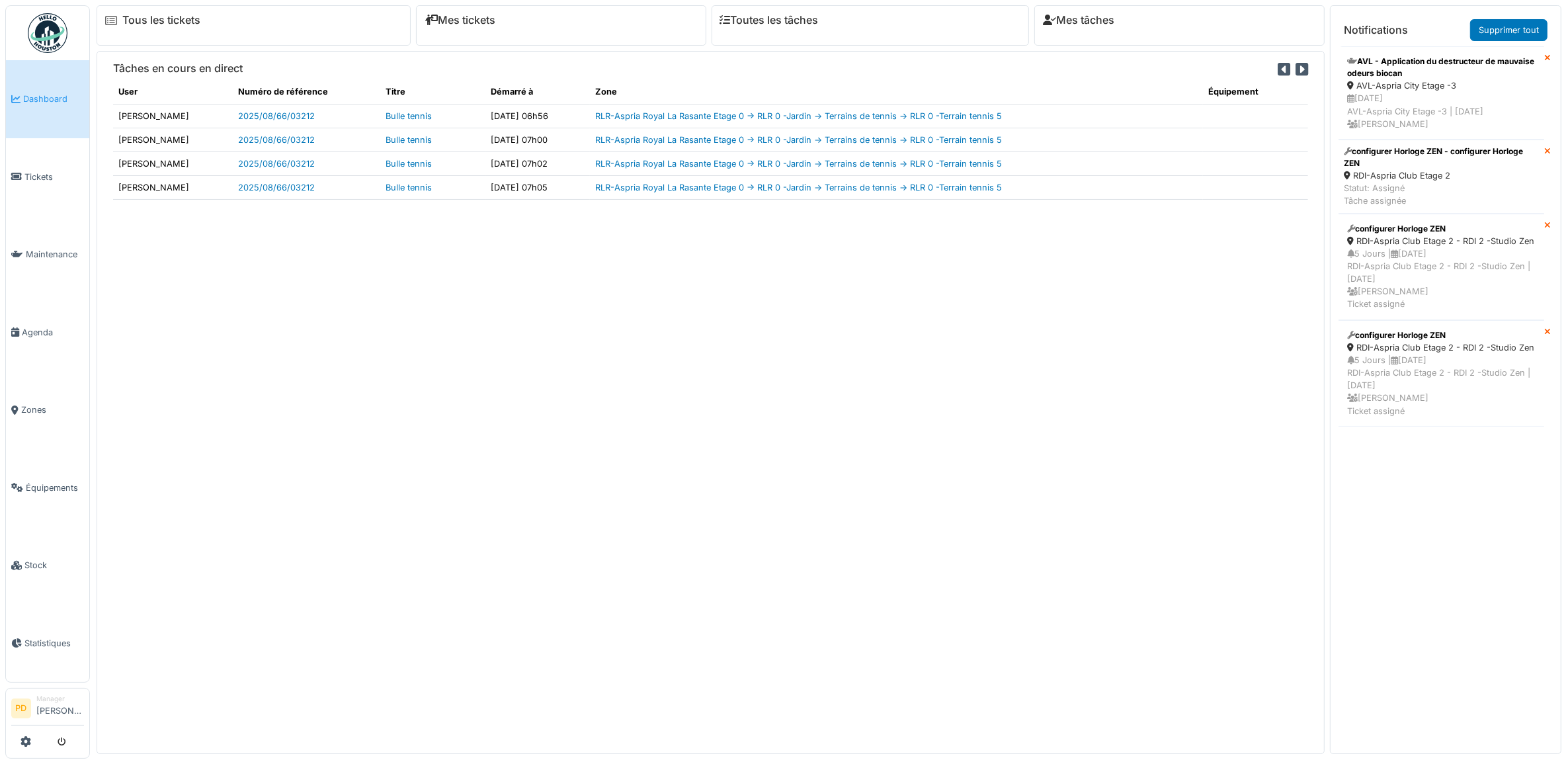
click at [27, 96] on span "Dashboard" at bounding box center [54, 99] width 61 height 13
